Goal: Task Accomplishment & Management: Complete application form

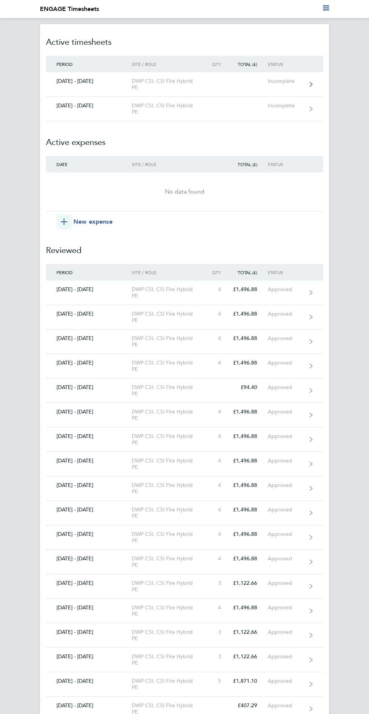
click at [297, 81] on div "Incomplete" at bounding box center [287, 81] width 39 height 6
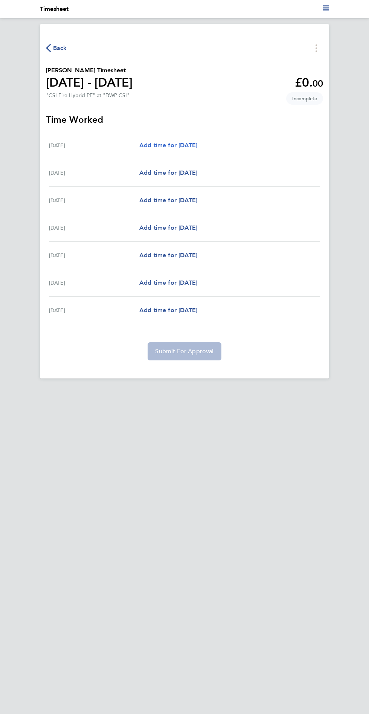
click at [188, 148] on span "Add time for [DATE]" at bounding box center [168, 145] width 58 height 7
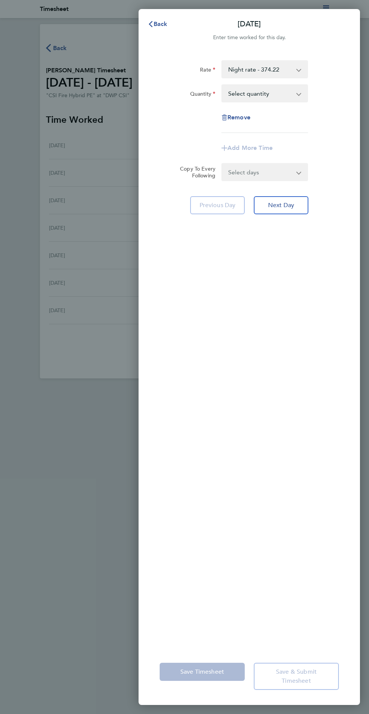
click at [294, 93] on select "Select quantity 0.5 1" at bounding box center [260, 93] width 76 height 17
select select "1"
click at [222, 85] on select "Select quantity 0.5 1" at bounding box center [260, 93] width 76 height 17
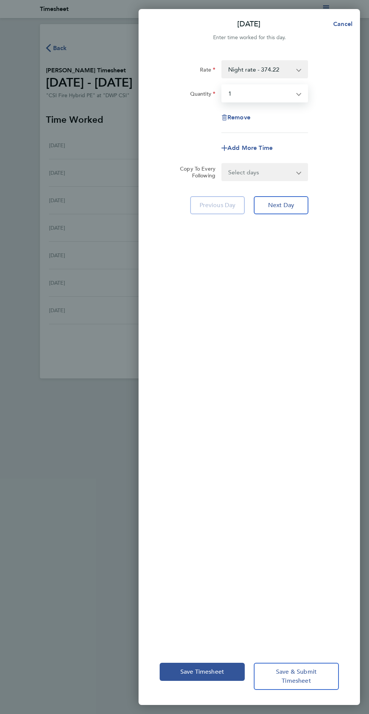
click at [294, 171] on select "Select days Day Weekday (Mon-Fri) Weekend (Sat-Sun) [DATE] [DATE] [DATE] [DATE]…" at bounding box center [260, 172] width 77 height 17
select select "WEEKDAY"
click at [222, 164] on select "Select days Day Weekday (Mon-Fri) Weekend (Sat-Sun) [DATE] [DATE] [DATE] [DATE]…" at bounding box center [260, 172] width 77 height 17
select select "[DATE]"
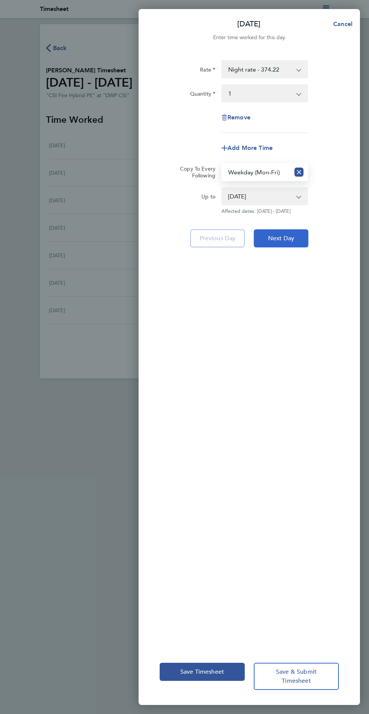
click at [293, 242] on span "Next Day" at bounding box center [281, 239] width 26 height 8
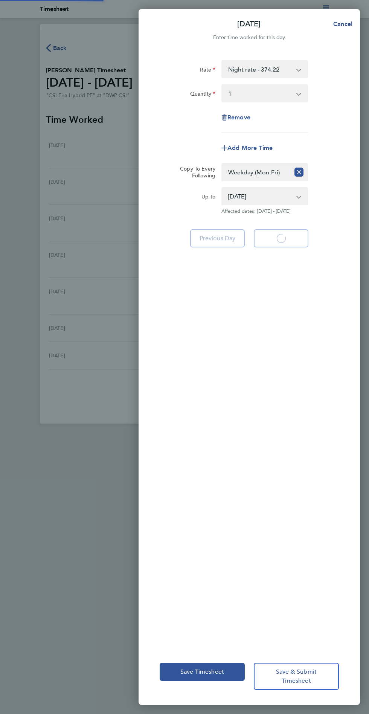
select select "1"
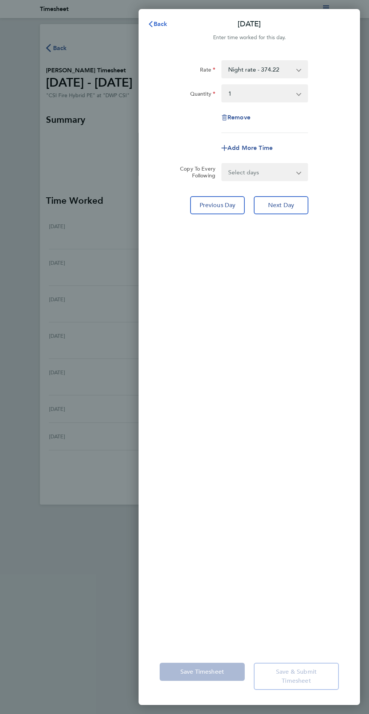
click at [156, 23] on span "Back" at bounding box center [161, 23] width 14 height 7
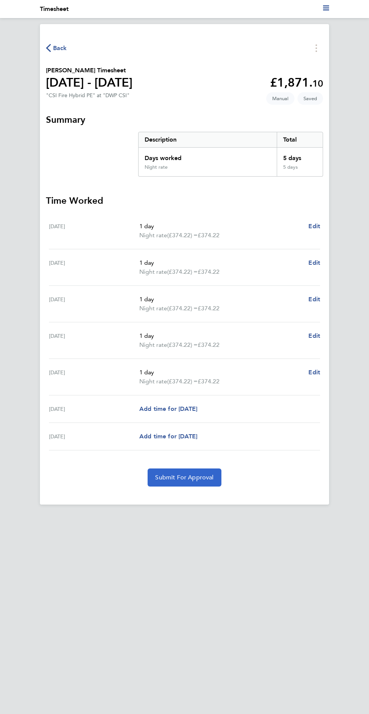
click at [209, 486] on button "Submit For Approval" at bounding box center [184, 478] width 73 height 18
